Goal: Task Accomplishment & Management: Manage account settings

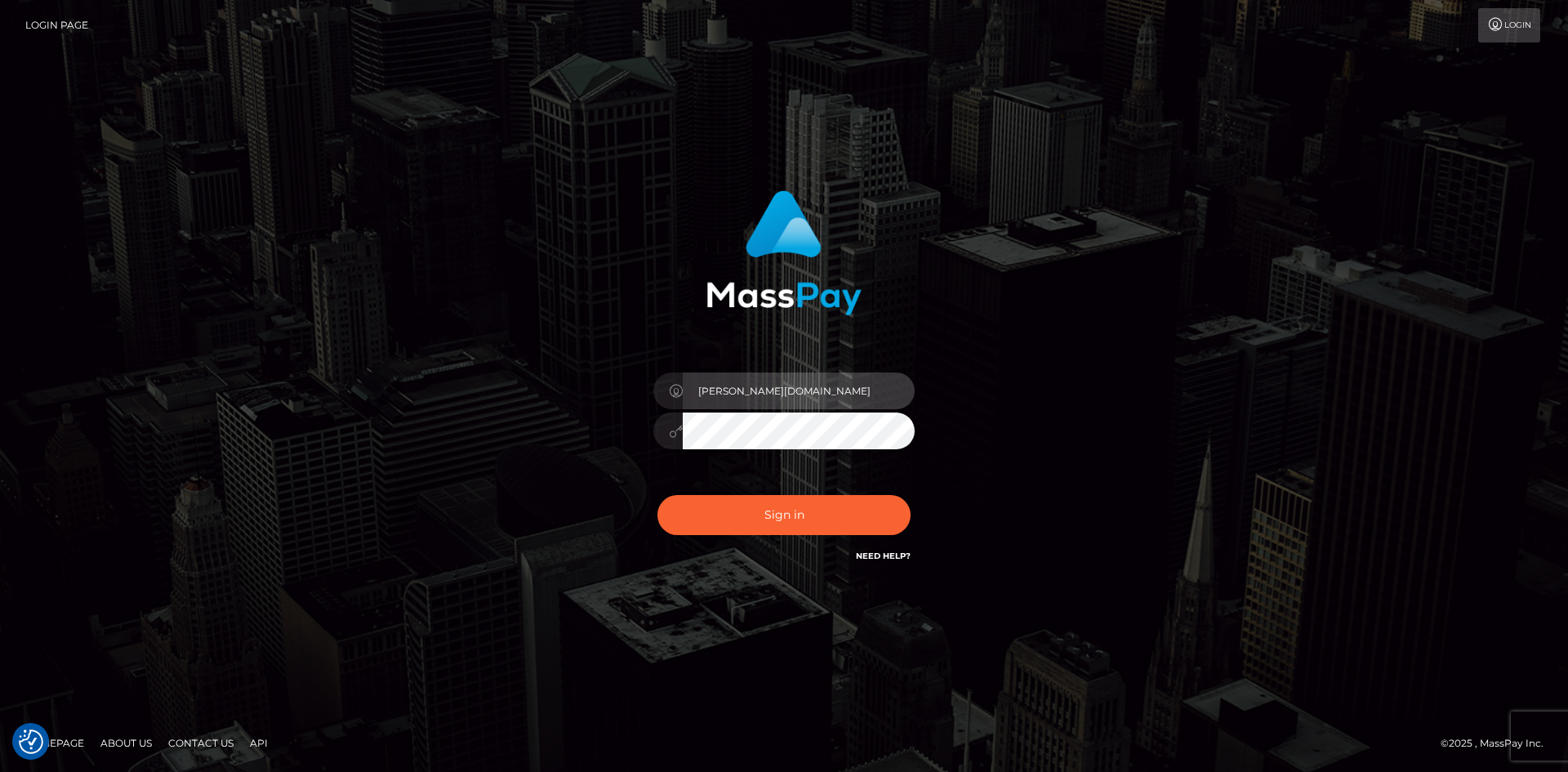
click at [772, 387] on input "Christine.vip" at bounding box center [799, 390] width 232 height 37
click at [393, 492] on div "Christine.vip Sign in" at bounding box center [784, 386] width 931 height 416
click at [763, 384] on input "[PERSON_NAME][DOMAIN_NAME]" at bounding box center [799, 390] width 232 height 37
type input "[PERSON_NAME].Ace"
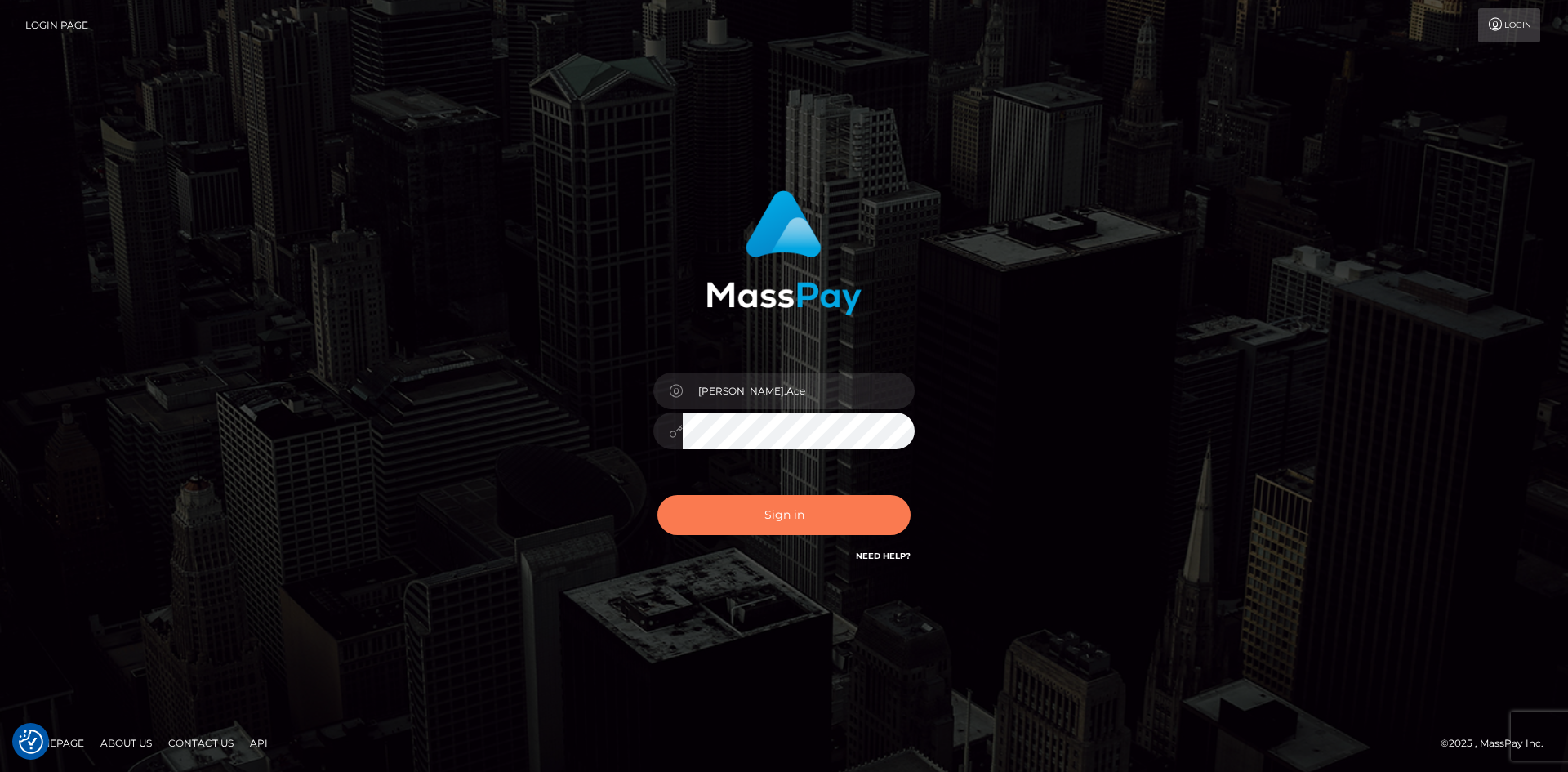
click at [757, 508] on button "Sign in" at bounding box center [783, 514] width 253 height 40
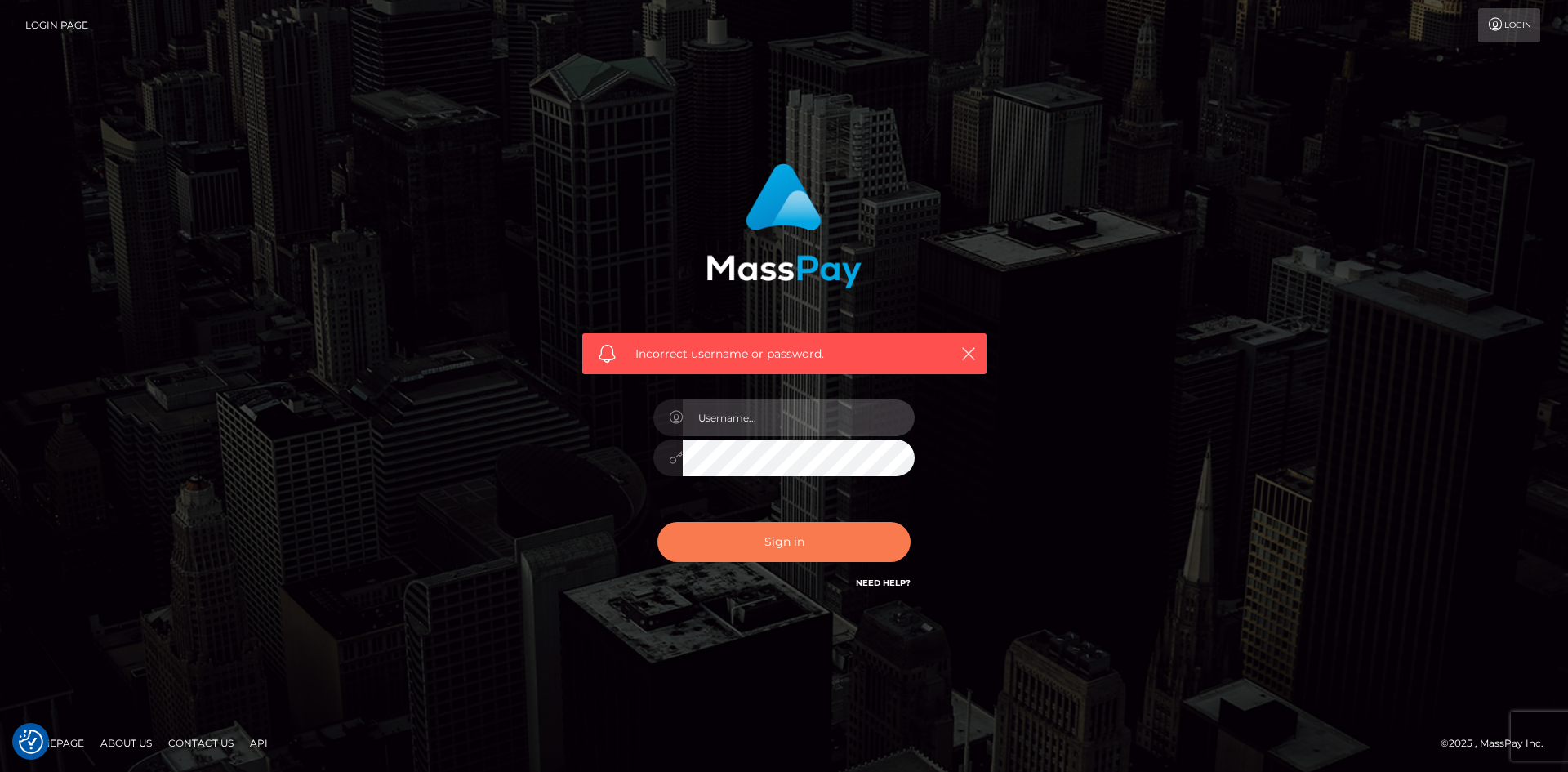
type input "[PERSON_NAME][DOMAIN_NAME]"
click at [782, 543] on button "Sign in" at bounding box center [783, 542] width 253 height 40
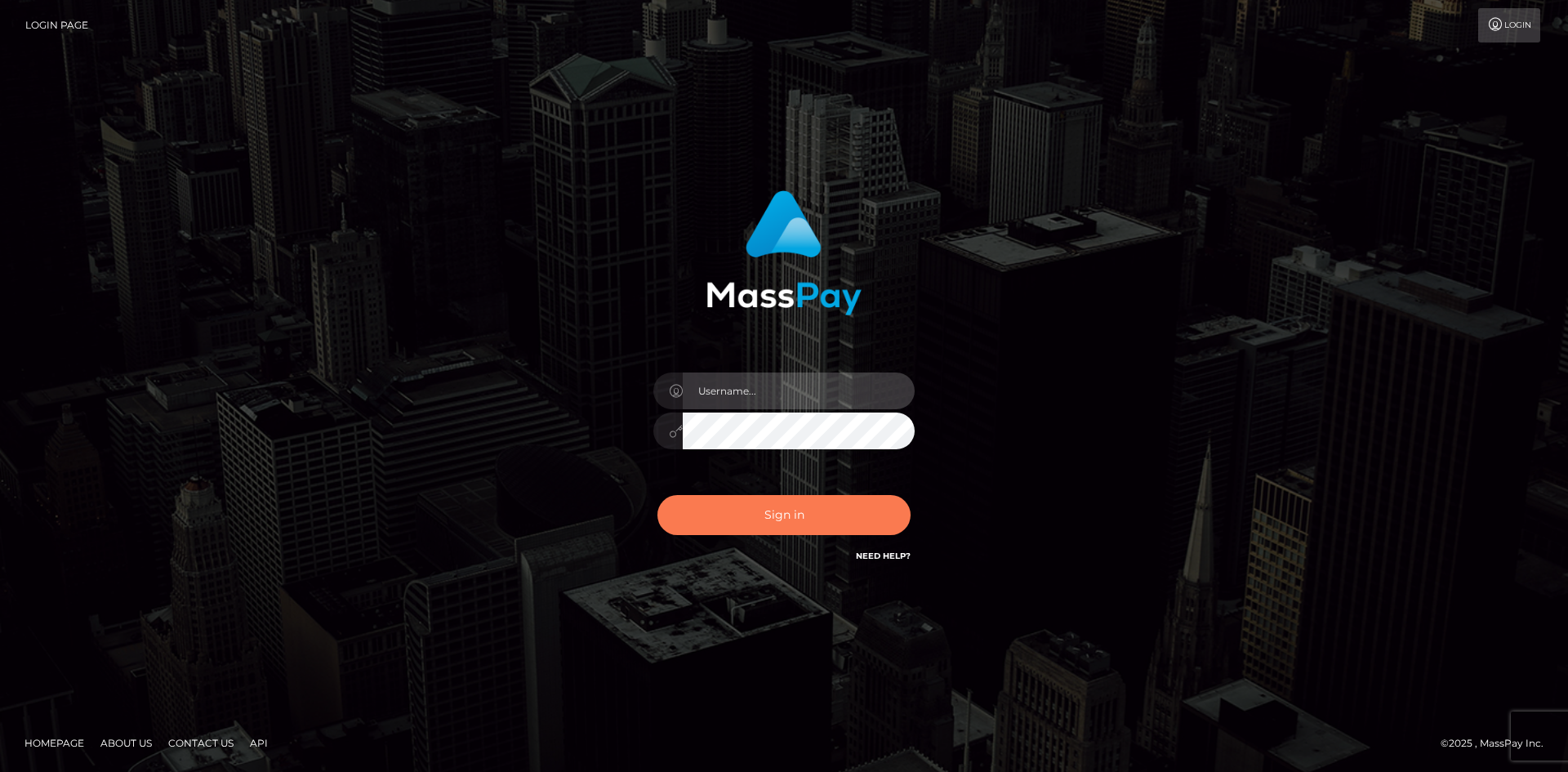
type input "[PERSON_NAME][DOMAIN_NAME]"
click at [796, 522] on button "Sign in" at bounding box center [783, 514] width 253 height 40
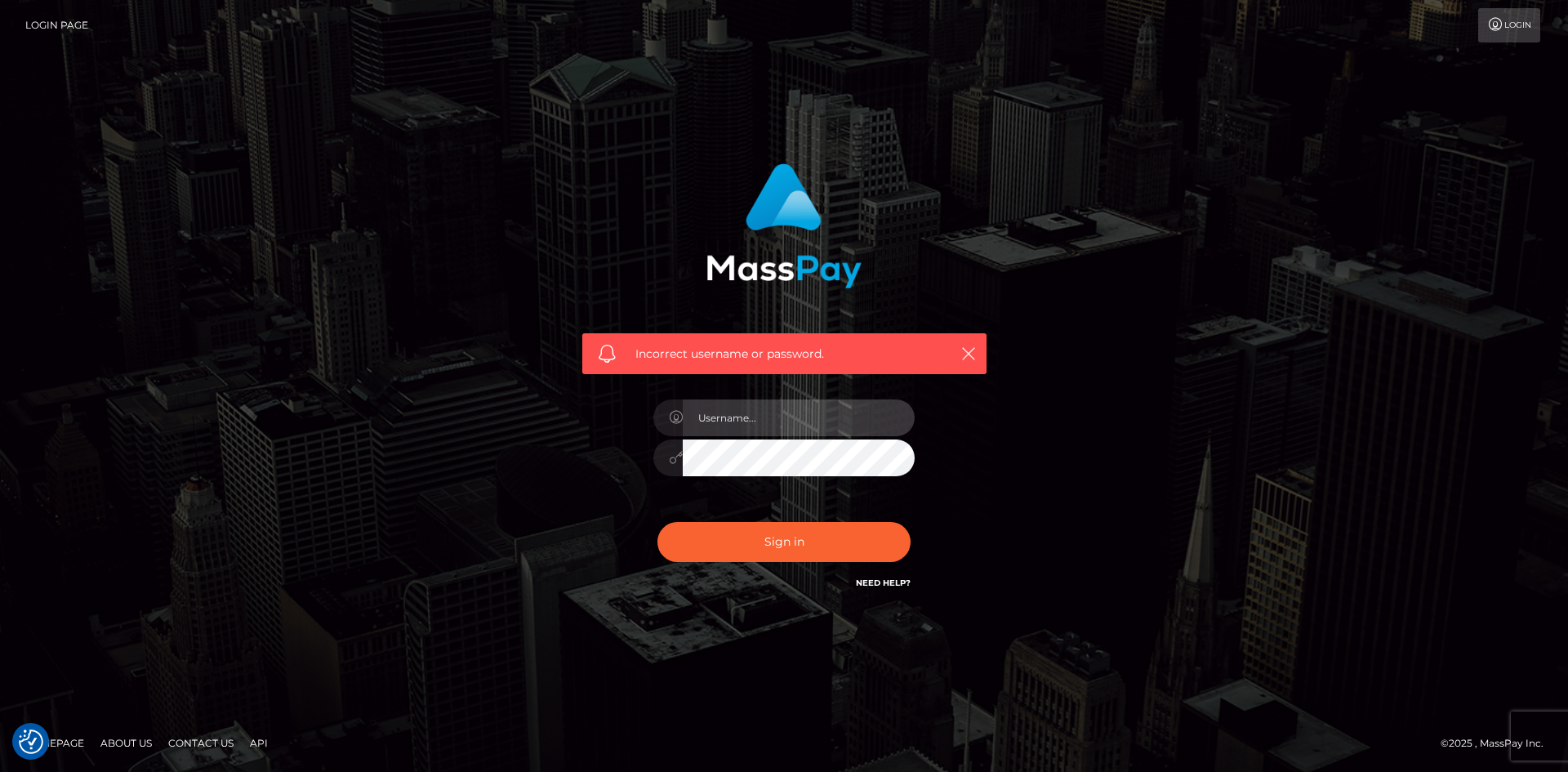
type input "Christine.vip"
click at [742, 538] on button "Sign in" at bounding box center [783, 542] width 253 height 40
type input "[PERSON_NAME][DOMAIN_NAME]"
drag, startPoint x: 1521, startPoint y: 25, endPoint x: 1463, endPoint y: 61, distance: 68.3
click at [1521, 25] on link "Login" at bounding box center [1509, 24] width 62 height 34
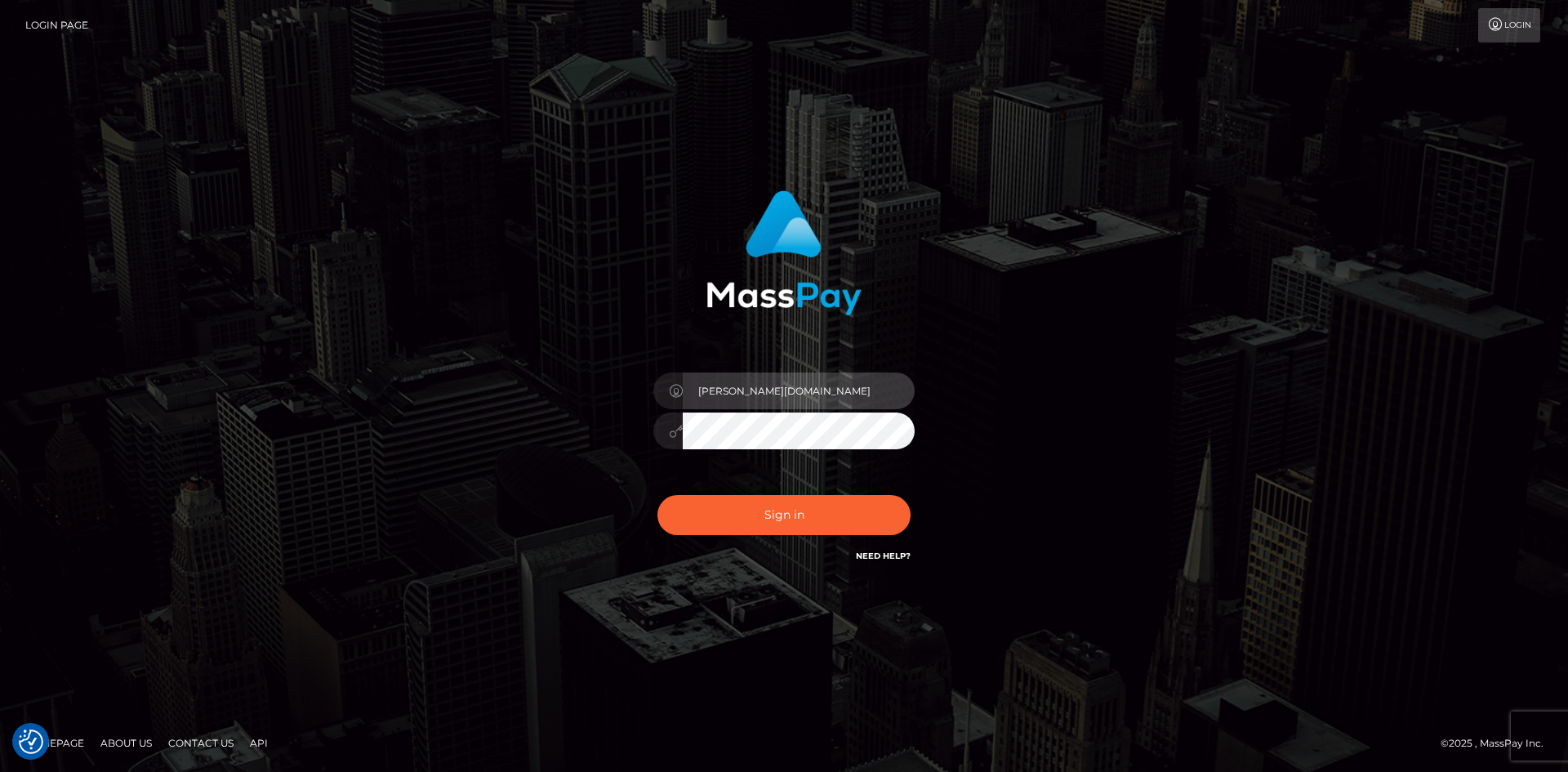
click at [780, 388] on input "[PERSON_NAME][DOMAIN_NAME]" at bounding box center [799, 390] width 232 height 37
type input "[PERSON_NAME].Ace"
click at [512, 417] on div "Christine.Ace Sign in" at bounding box center [784, 386] width 931 height 416
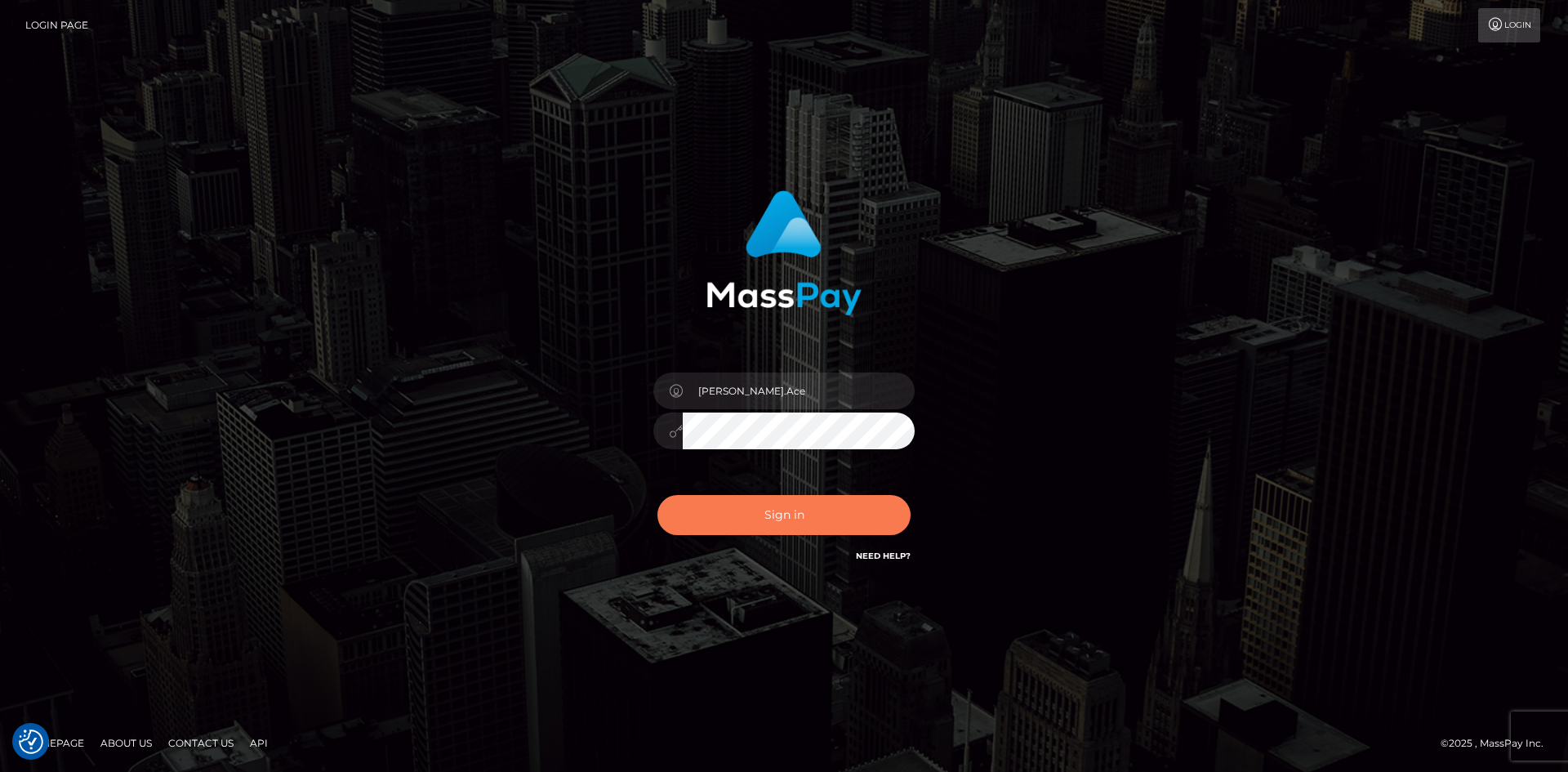
click at [681, 527] on button "Sign in" at bounding box center [783, 514] width 253 height 40
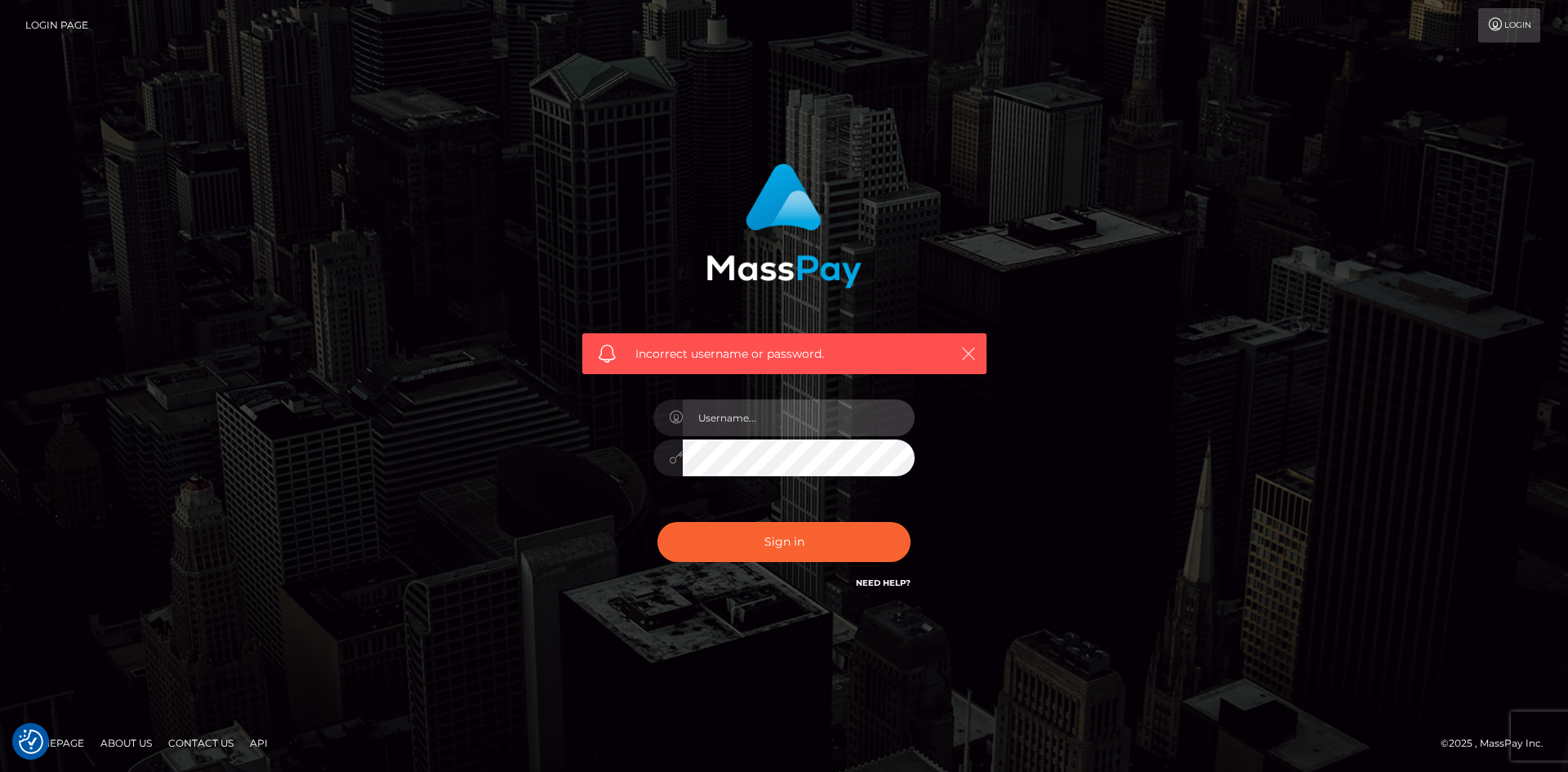
type input "[PERSON_NAME][DOMAIN_NAME]"
click at [970, 348] on icon "button" at bounding box center [969, 353] width 17 height 17
drag, startPoint x: 953, startPoint y: 352, endPoint x: 972, endPoint y: 356, distance: 19.4
click at [956, 352] on div "Incorrect username or password." at bounding box center [784, 353] width 404 height 41
click at [976, 352] on icon "button" at bounding box center [969, 353] width 17 height 17
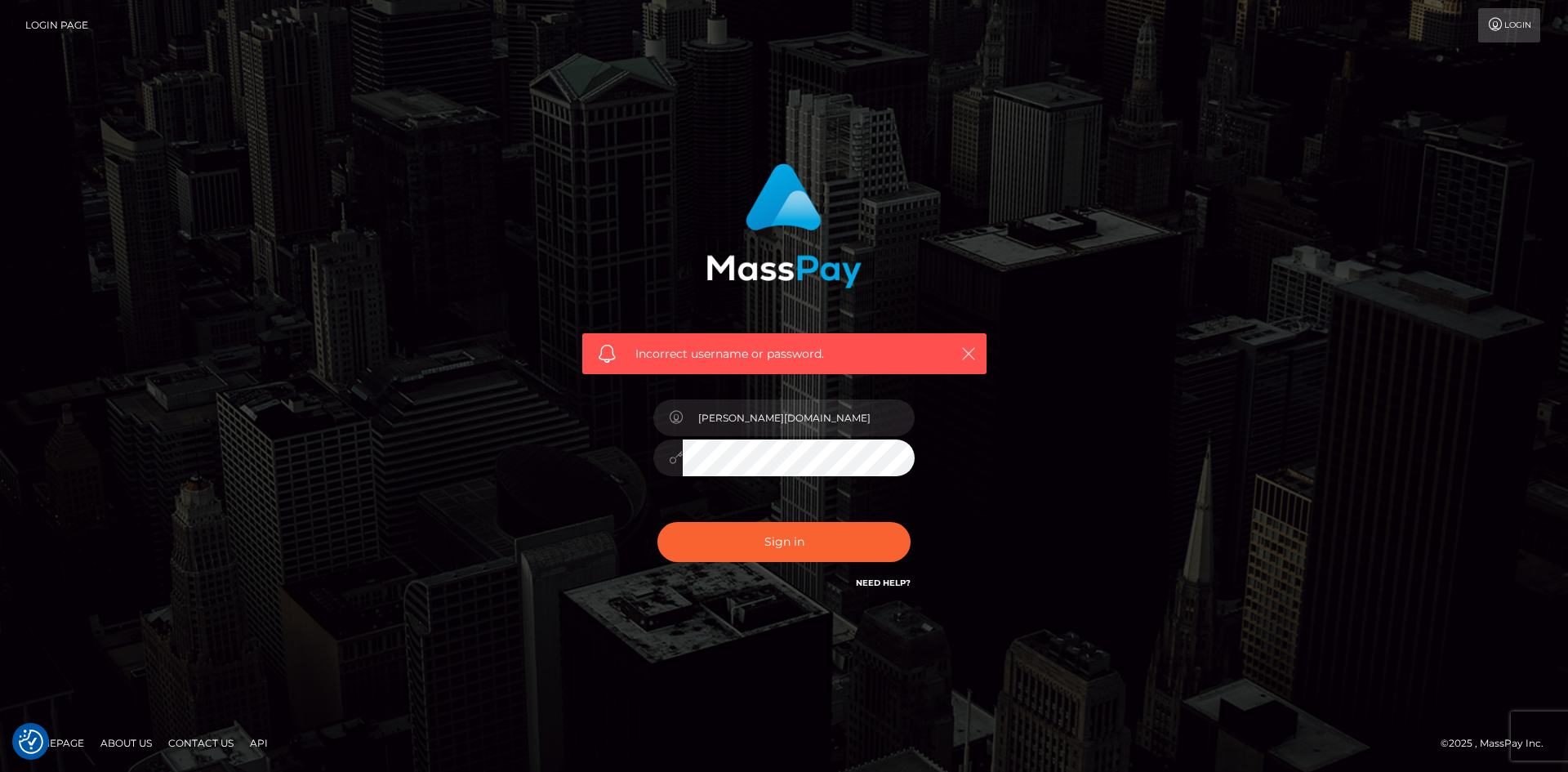
click at [968, 352] on icon "button" at bounding box center [969, 353] width 17 height 17
click at [787, 542] on button "Sign in" at bounding box center [783, 542] width 253 height 40
type input "[PERSON_NAME][DOMAIN_NAME]"
click at [72, 29] on link "Login Page" at bounding box center [57, 24] width 62 height 34
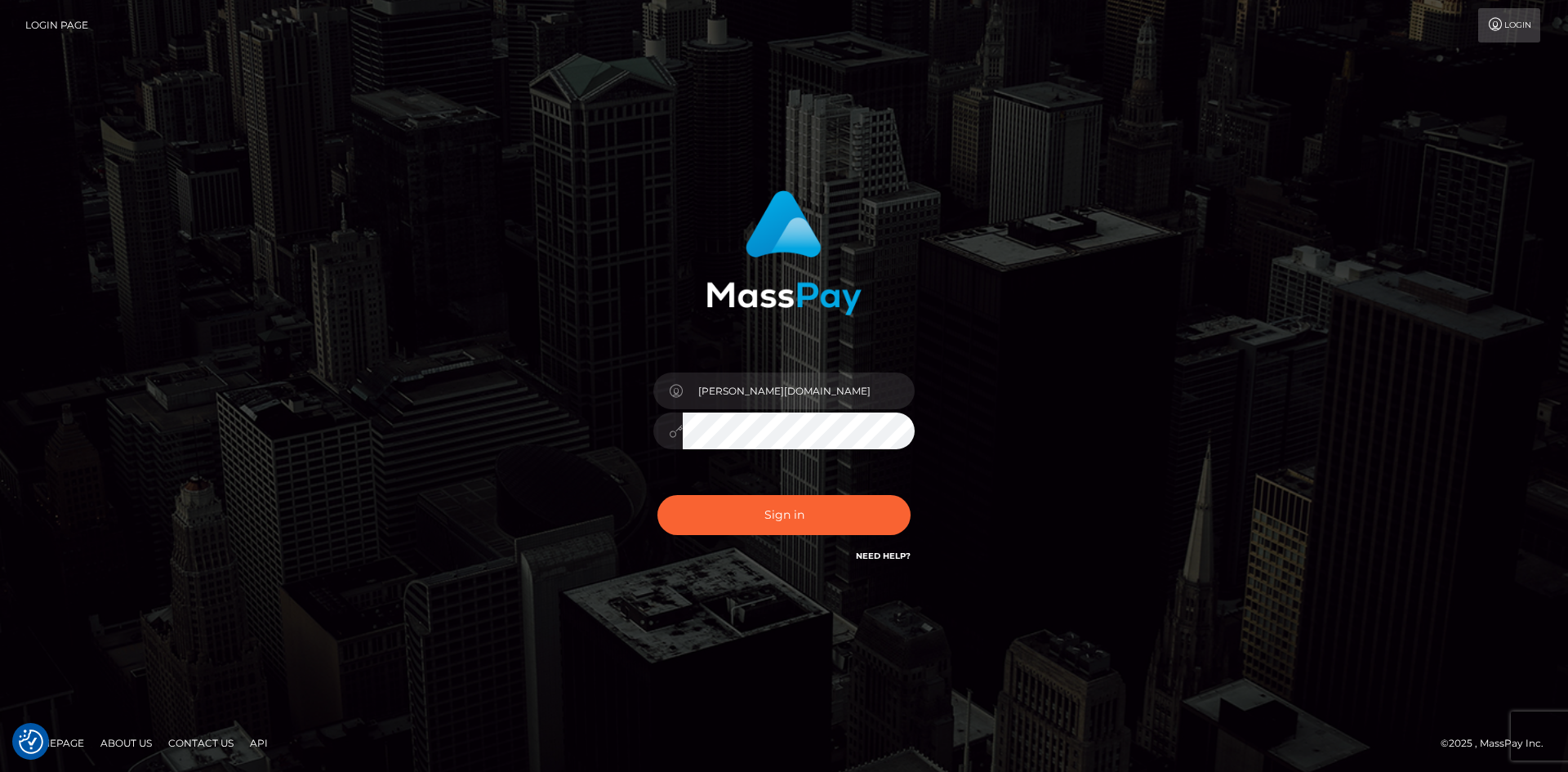
click at [897, 552] on h6 "Need Help?" at bounding box center [884, 554] width 55 height 14
click at [893, 557] on link "Need Help?" at bounding box center [884, 555] width 55 height 11
drag, startPoint x: 357, startPoint y: 235, endPoint x: 391, endPoint y: 201, distance: 48.1
click at [357, 235] on div "Christine.vip Sign in" at bounding box center [784, 386] width 931 height 416
click at [677, 388] on icon at bounding box center [676, 390] width 14 height 13
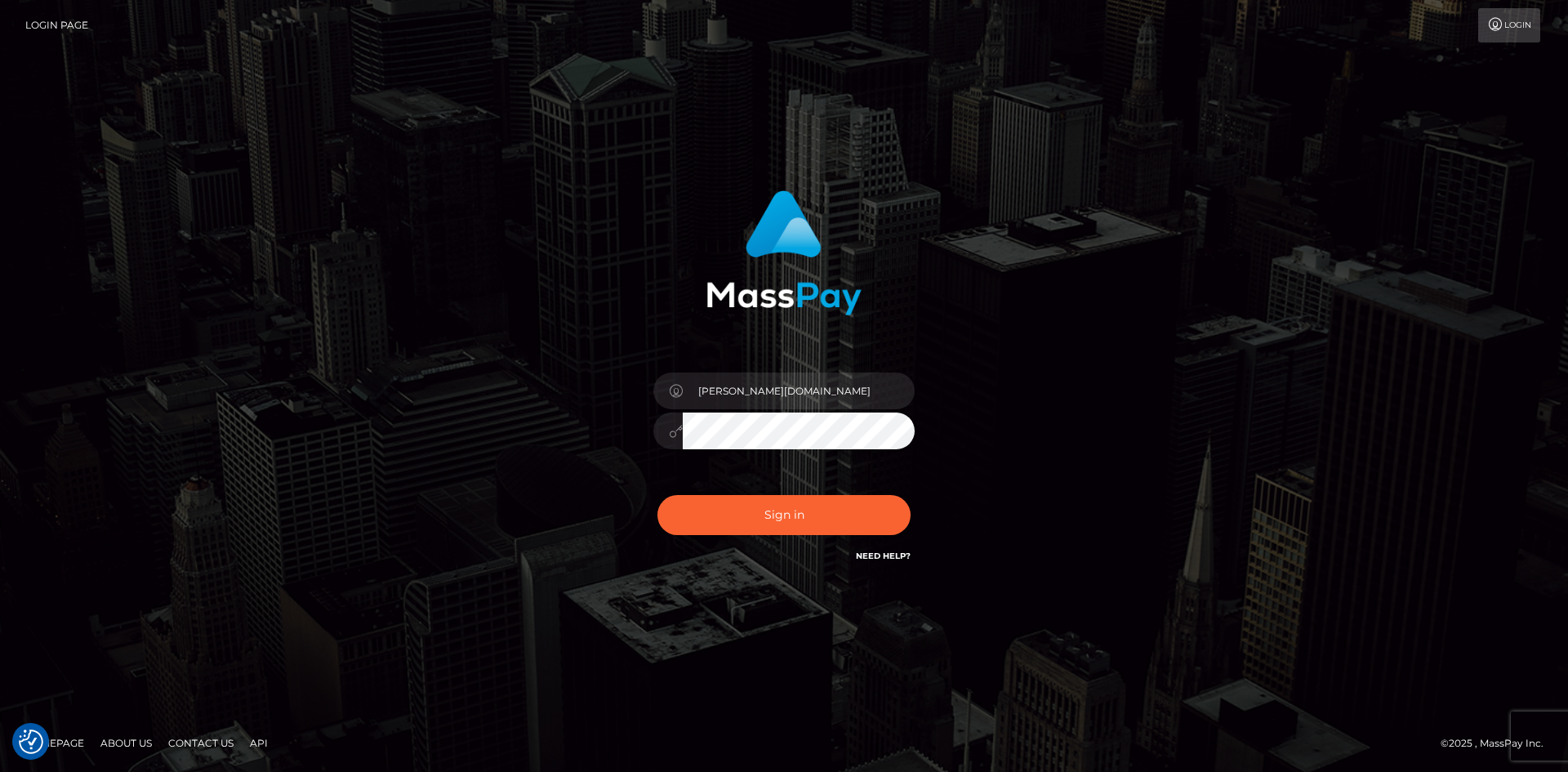
click at [677, 388] on icon at bounding box center [676, 390] width 14 height 13
click at [795, 397] on input "[PERSON_NAME][DOMAIN_NAME]" at bounding box center [799, 390] width 232 height 37
drag, startPoint x: 747, startPoint y: 390, endPoint x: 774, endPoint y: 390, distance: 27.0
click at [774, 390] on input "[PERSON_NAME][DOMAIN_NAME]" at bounding box center [799, 390] width 232 height 37
click at [1086, 416] on div "Christine.vip Sign in" at bounding box center [784, 386] width 931 height 416
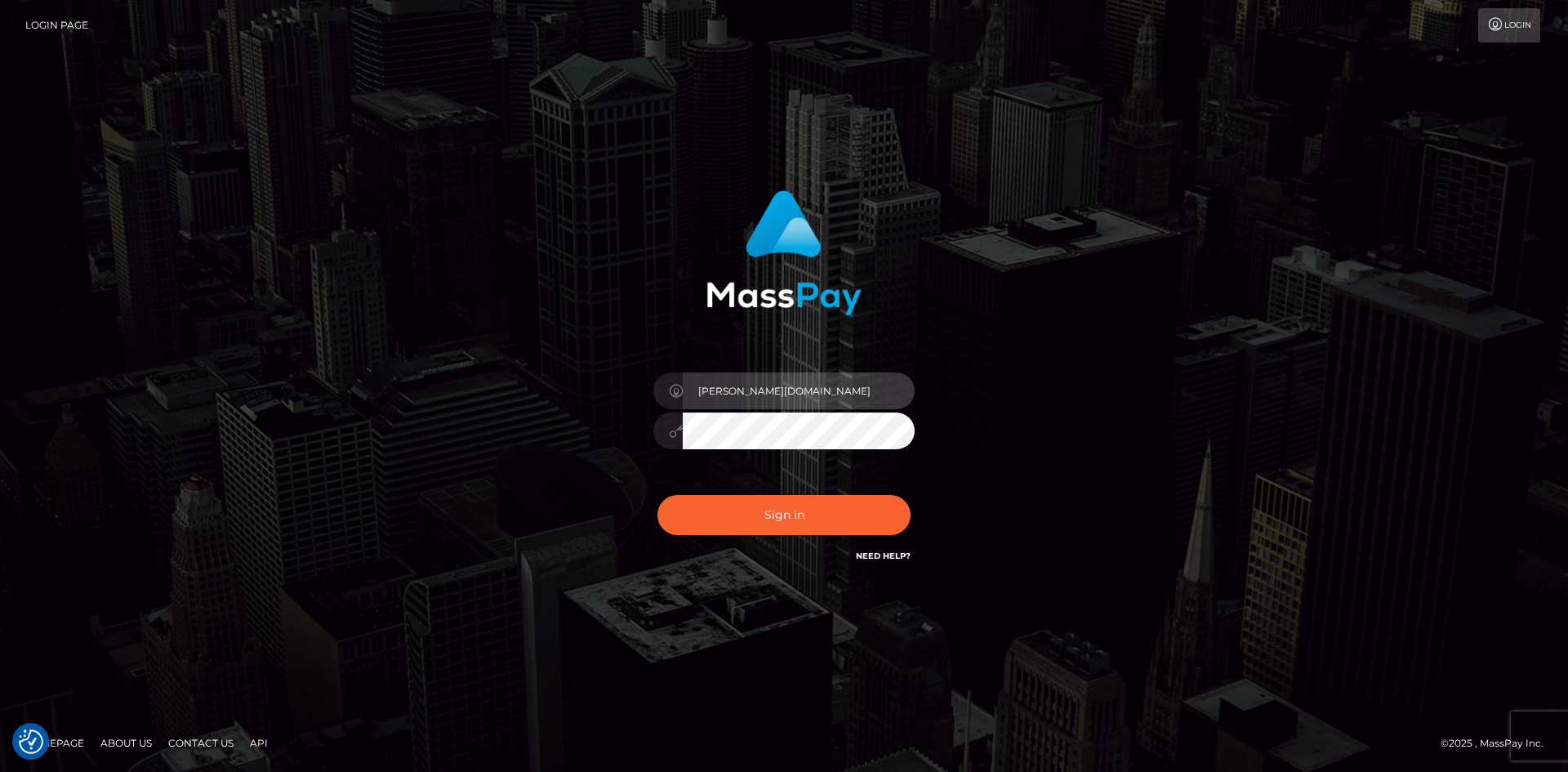
drag, startPoint x: 745, startPoint y: 386, endPoint x: 798, endPoint y: 395, distance: 53.8
click at [798, 395] on input "[PERSON_NAME][DOMAIN_NAME]" at bounding box center [799, 390] width 232 height 37
type input "Christine.ace"
click at [657, 495] on button "Sign in" at bounding box center [783, 514] width 253 height 40
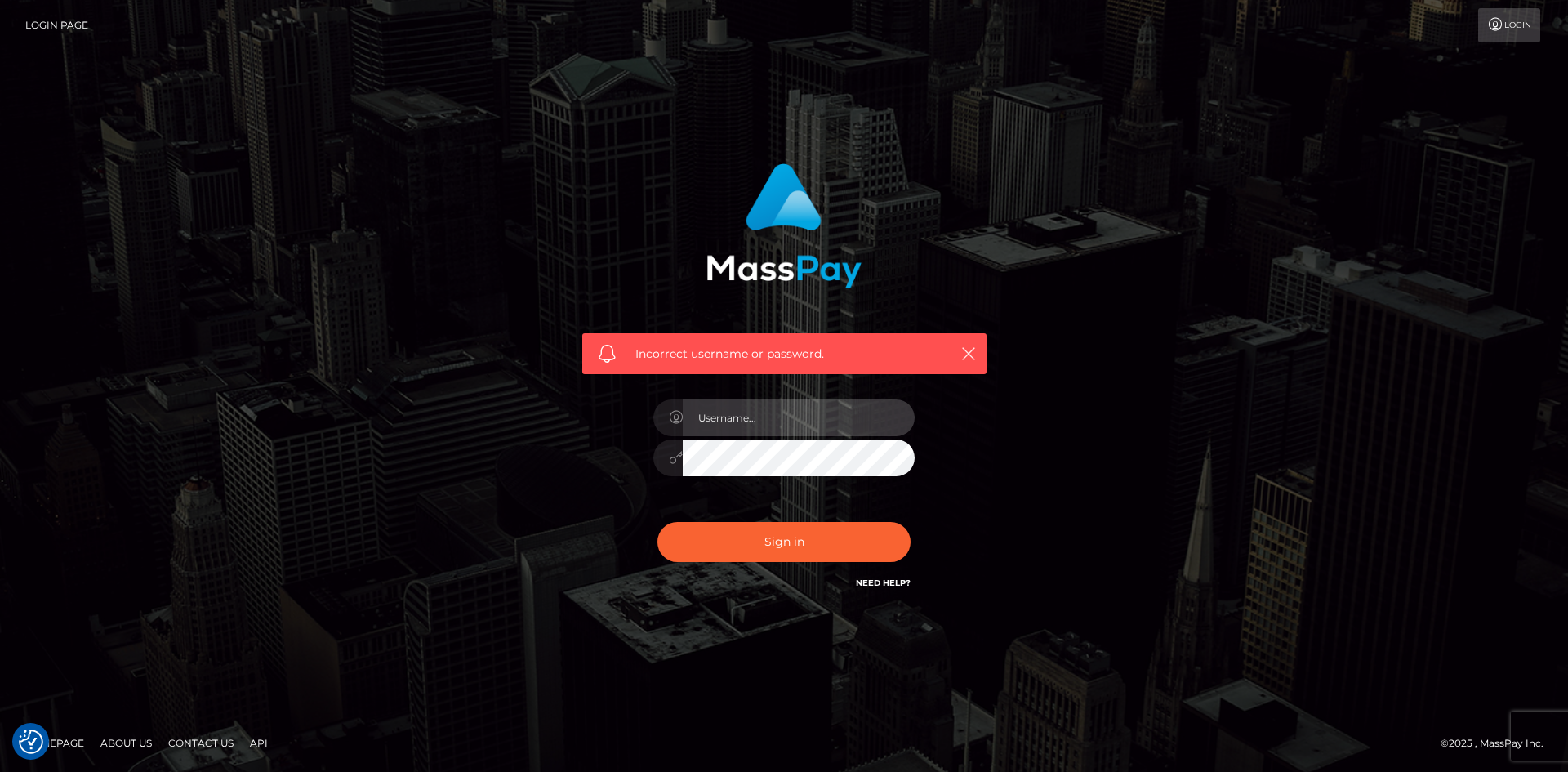
type input "[PERSON_NAME][DOMAIN_NAME]"
click at [1516, 27] on link "Login" at bounding box center [1509, 24] width 62 height 34
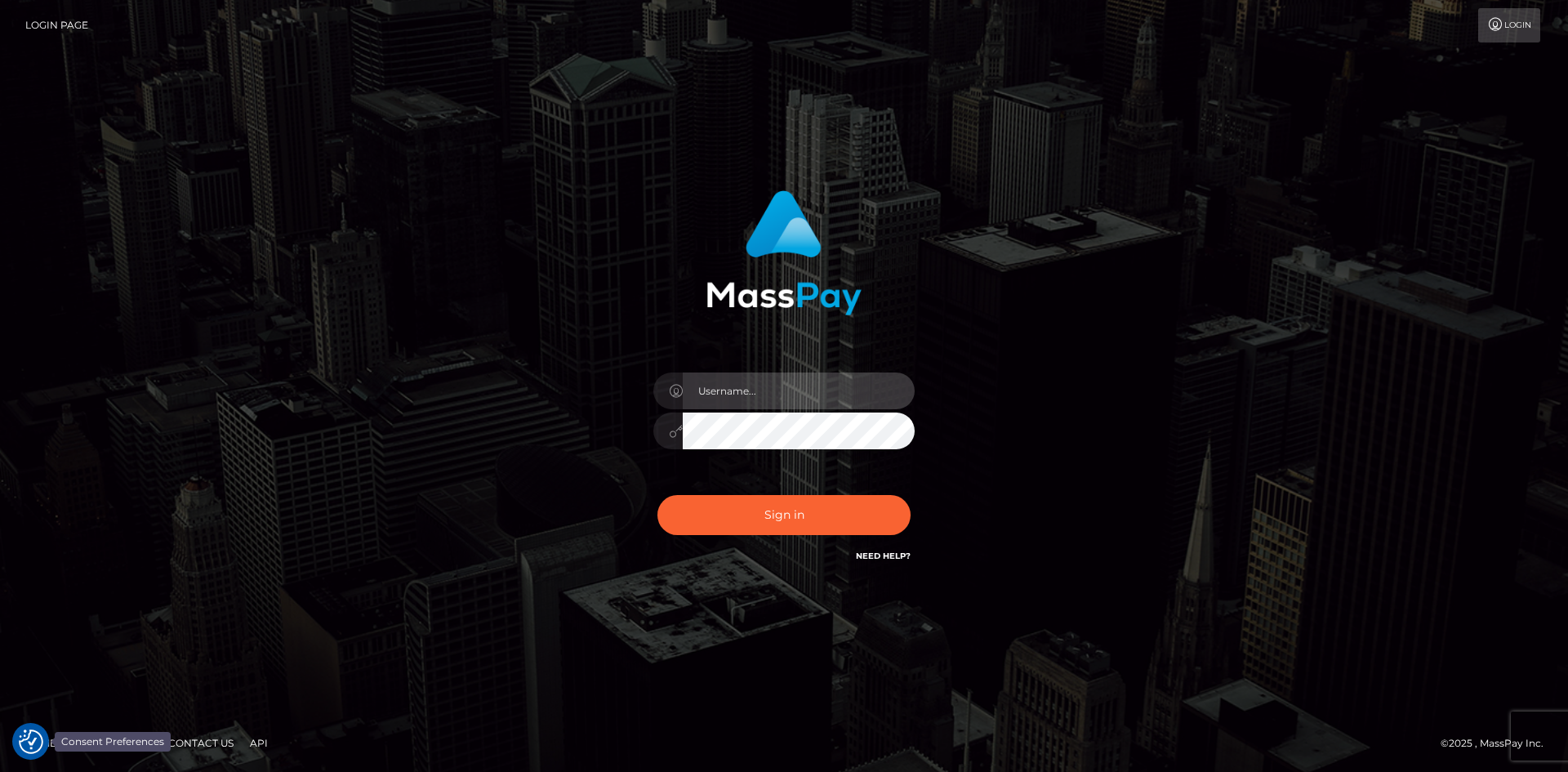
type input "[PERSON_NAME][DOMAIN_NAME]"
click at [66, 30] on link "Login Page" at bounding box center [57, 24] width 62 height 34
drag, startPoint x: 744, startPoint y: 392, endPoint x: 760, endPoint y: 392, distance: 16.0
click at [760, 392] on input "[PERSON_NAME][DOMAIN_NAME]" at bounding box center [799, 390] width 232 height 37
type input "[PERSON_NAME].ACE"
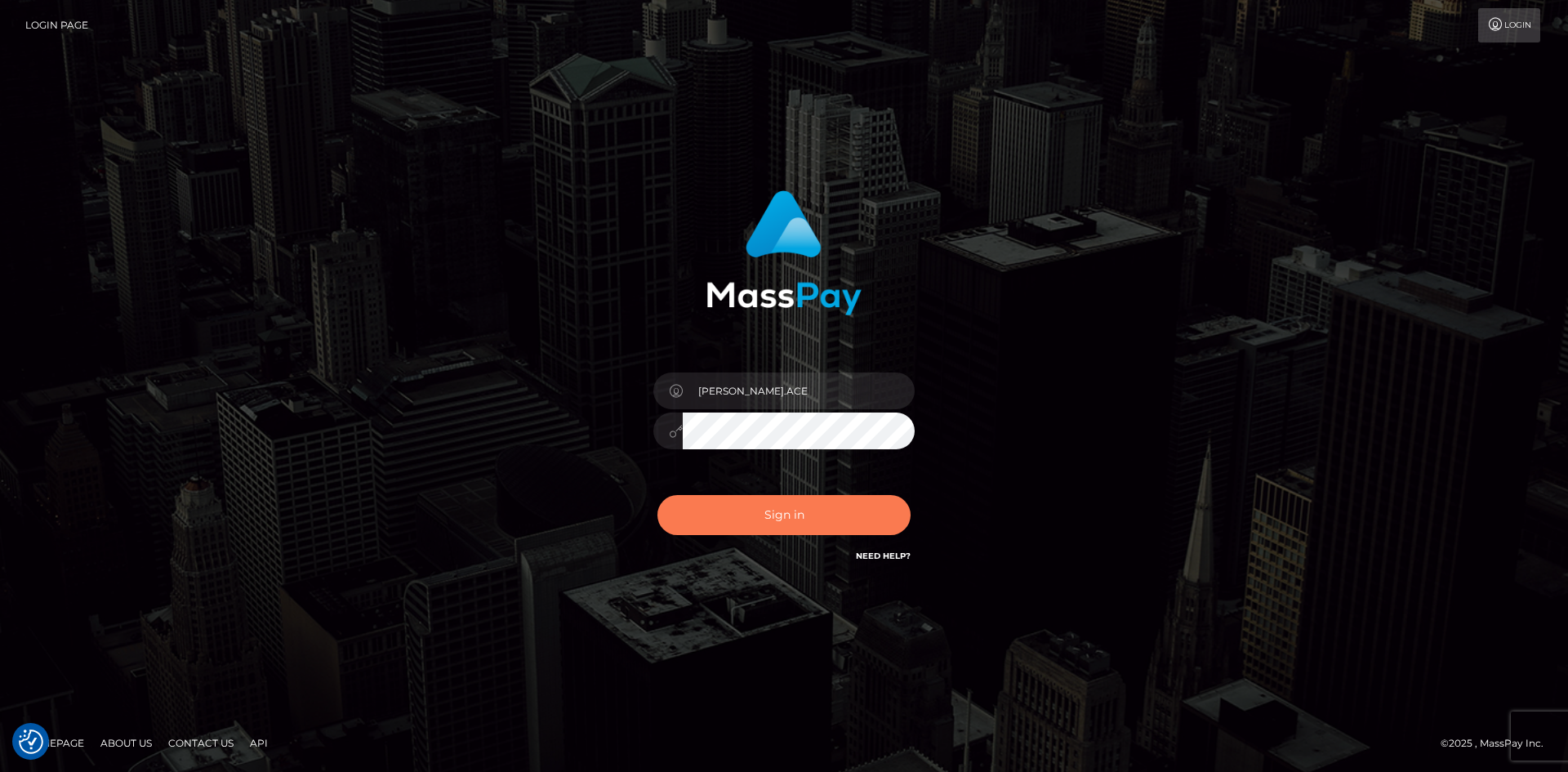
click at [742, 521] on button "Sign in" at bounding box center [783, 514] width 253 height 40
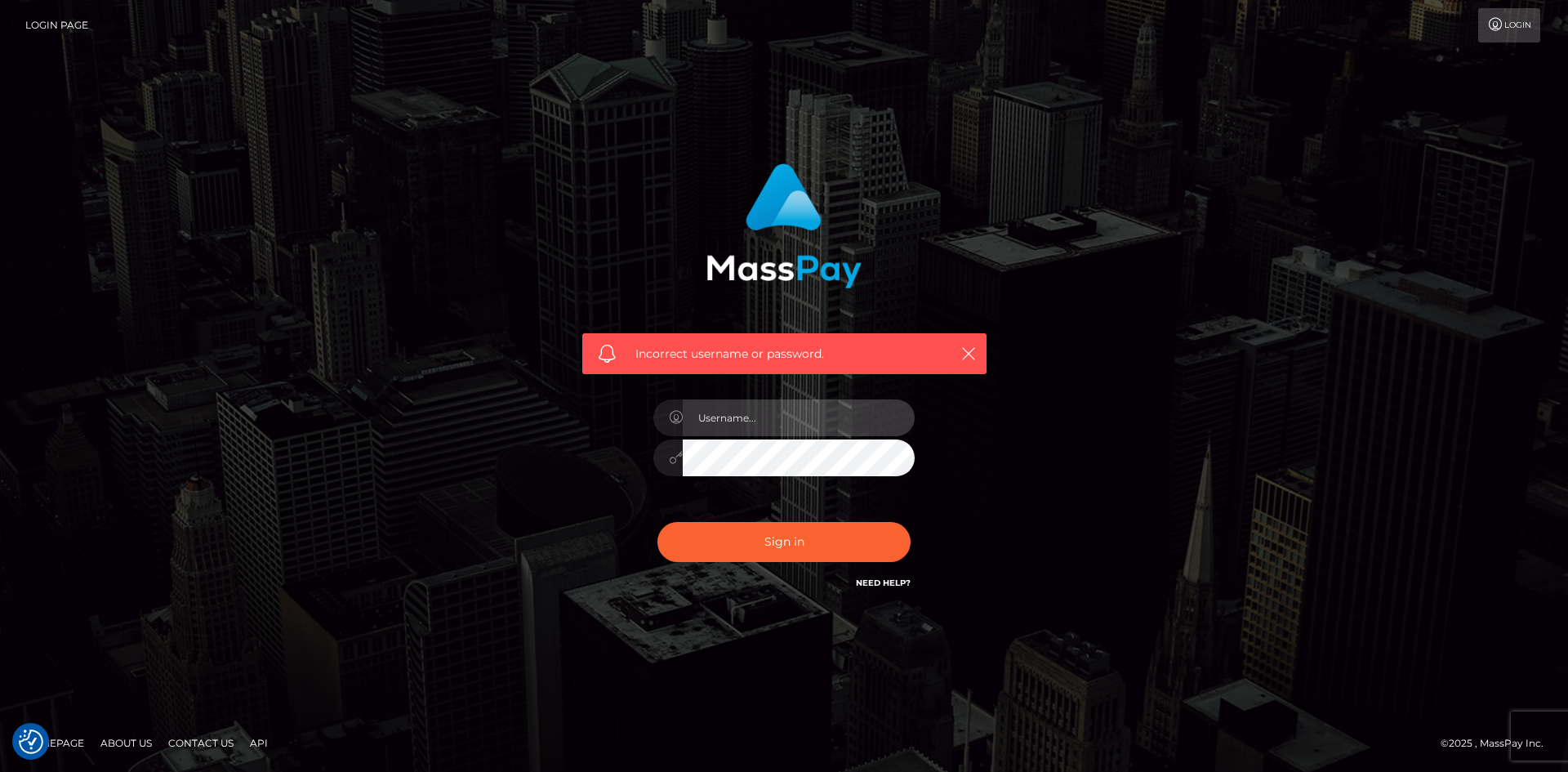
type input "[PERSON_NAME][DOMAIN_NAME]"
click at [787, 418] on input "[PERSON_NAME][DOMAIN_NAME]" at bounding box center [799, 418] width 232 height 37
click at [969, 351] on icon "button" at bounding box center [969, 353] width 17 height 17
